Goal: Book appointment/travel/reservation

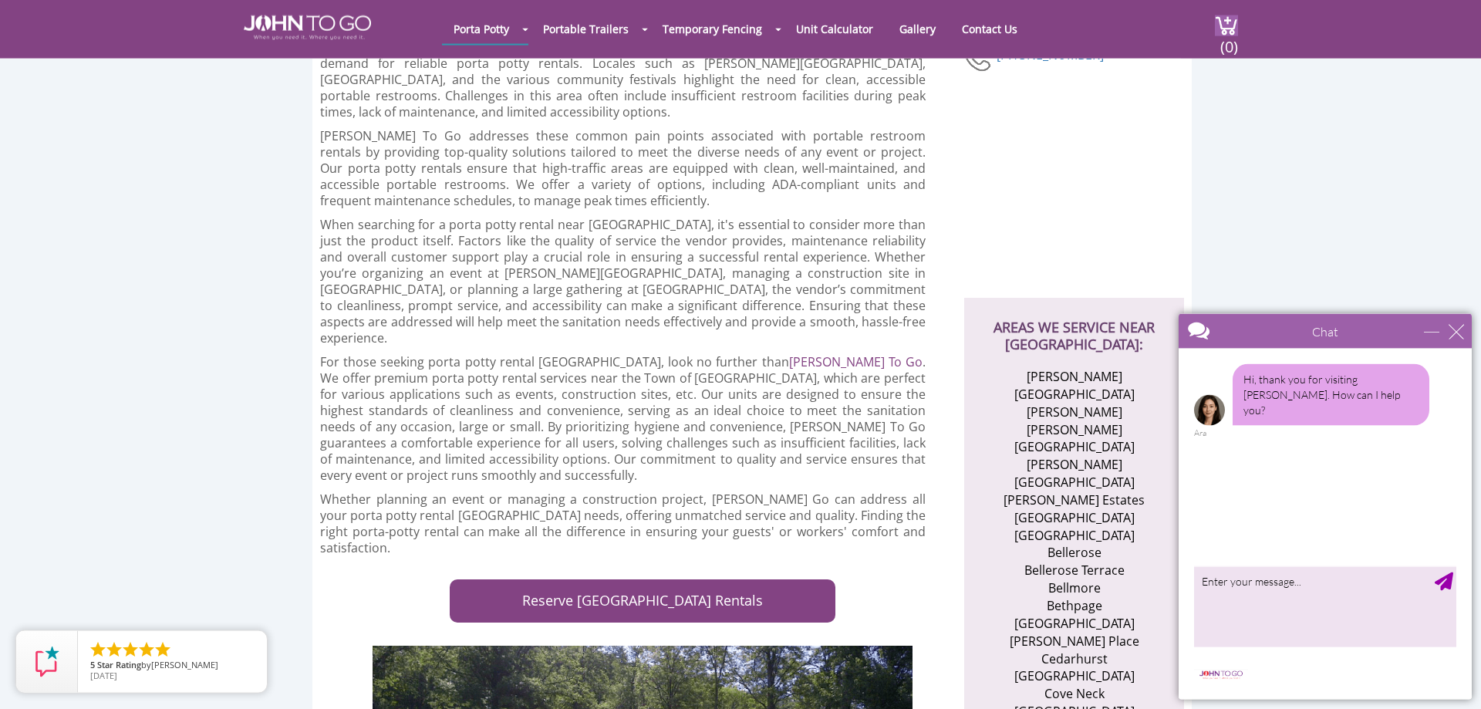
scroll to position [315, 0]
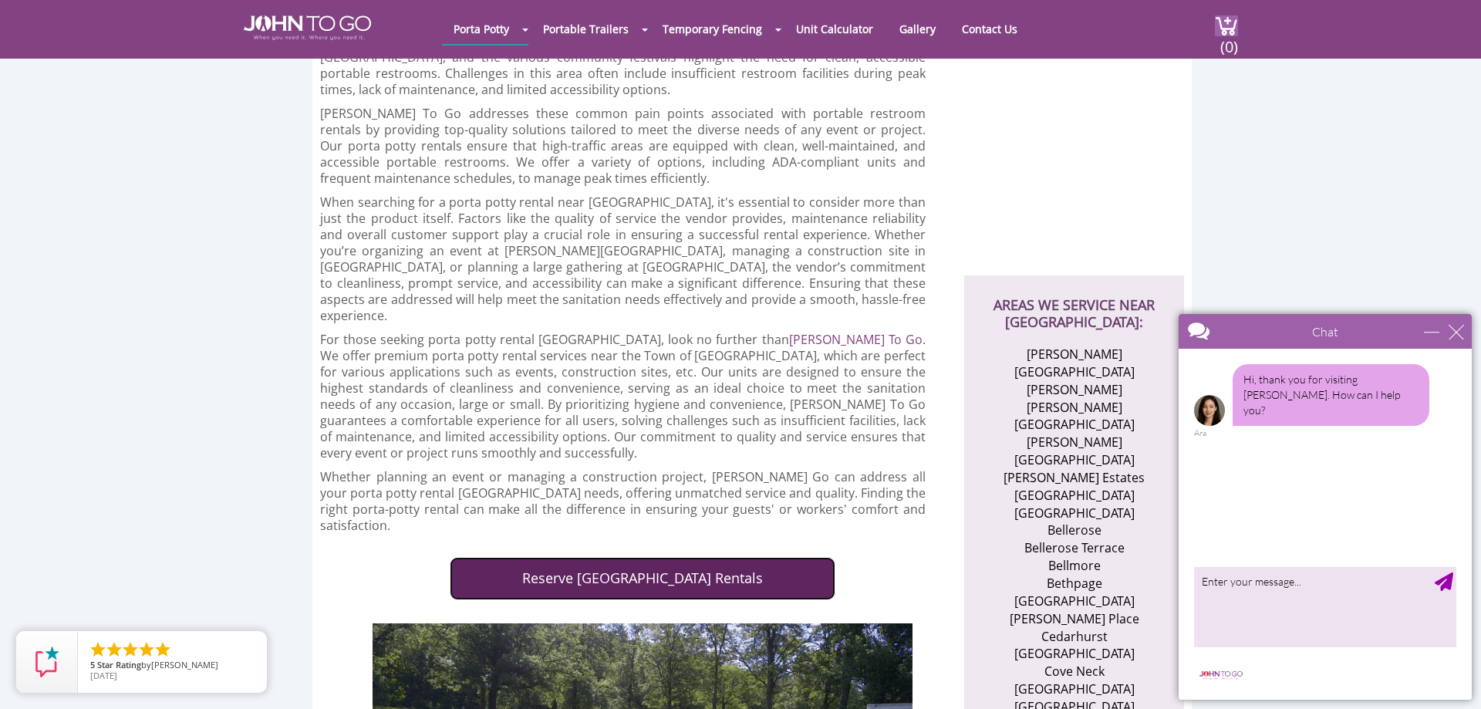
click at [581, 557] on link "Reserve [GEOGRAPHIC_DATA] Rentals" at bounding box center [643, 578] width 386 height 43
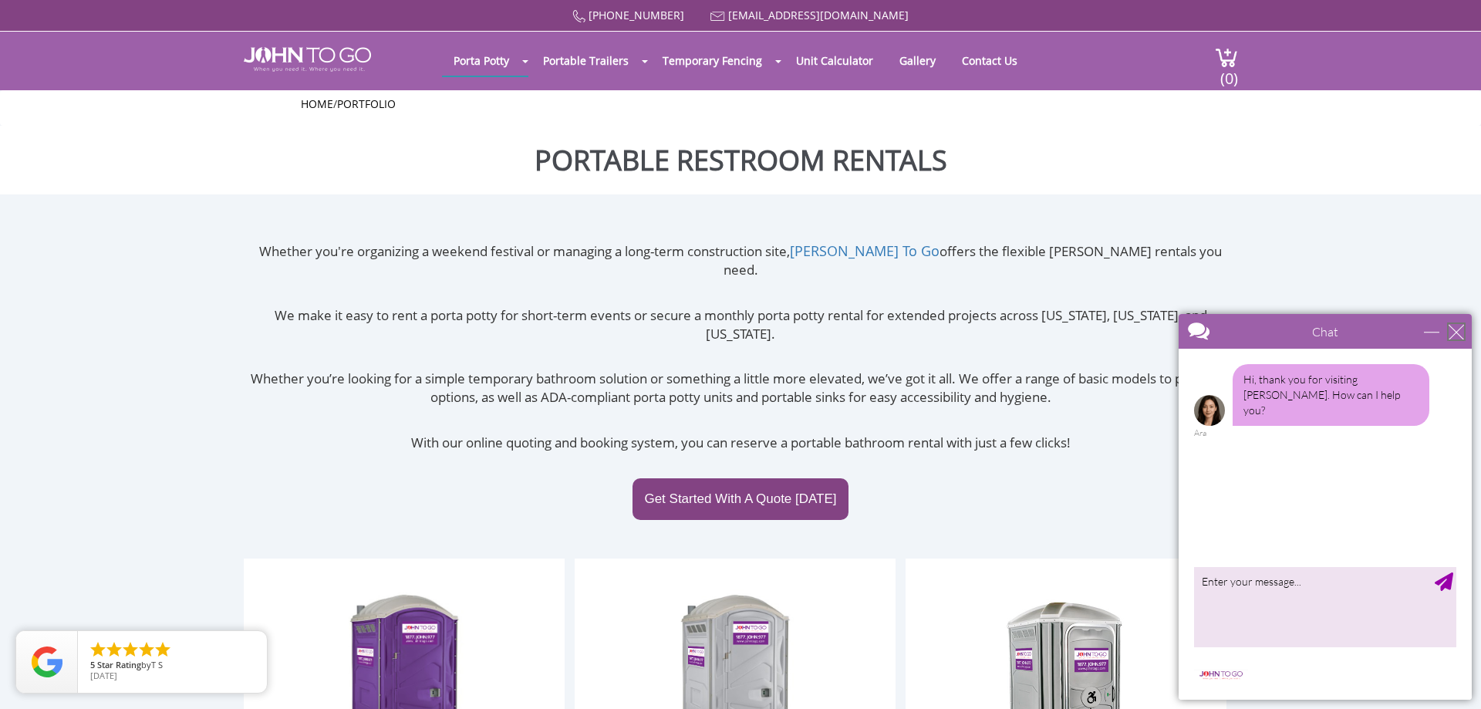
click at [1461, 328] on div "close" at bounding box center [1456, 331] width 15 height 15
